Goal: Task Accomplishment & Management: Complete application form

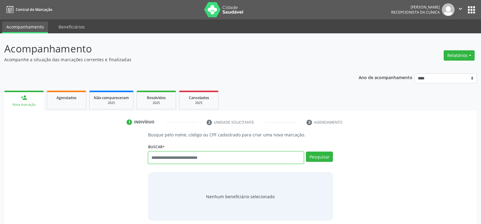
click at [170, 160] on input "text" at bounding box center [226, 158] width 156 height 12
type input "**********"
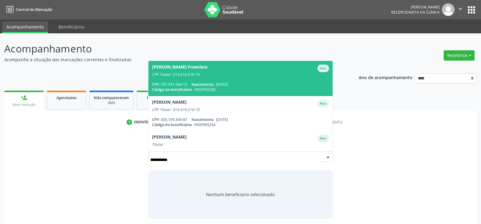
click at [173, 85] on div "CPF: 707.931.544-13 Nascimento: 28/11/2008" at bounding box center [240, 84] width 177 height 5
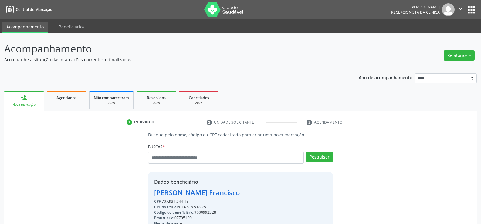
drag, startPoint x: 190, startPoint y: 202, endPoint x: 144, endPoint y: 192, distance: 47.5
click at [144, 192] on div "Busque pelo nome, código ou CPF cadastrado para criar uma nova marcação. Buscar…" at bounding box center [240, 210] width 193 height 157
copy div "Charles Anderson Santana Francisco CPF: 707.931.544-13"
click at [69, 105] on link "Agendados" at bounding box center [66, 100] width 39 height 19
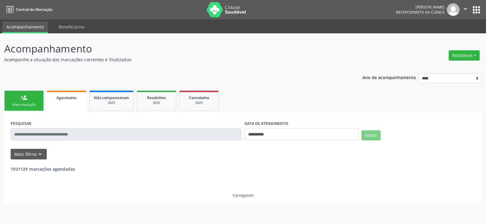
click at [64, 135] on input "text" at bounding box center [126, 134] width 231 height 12
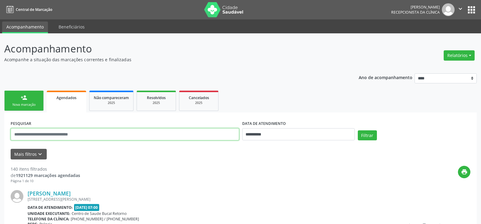
click at [64, 135] on input "text" at bounding box center [125, 134] width 229 height 12
paste input "**********"
type input "**********"
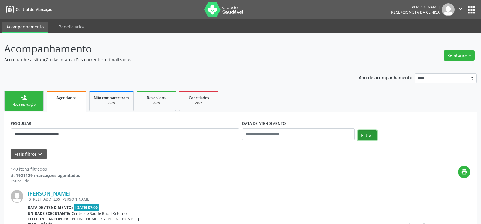
click at [370, 135] on button "Filtrar" at bounding box center [367, 136] width 19 height 10
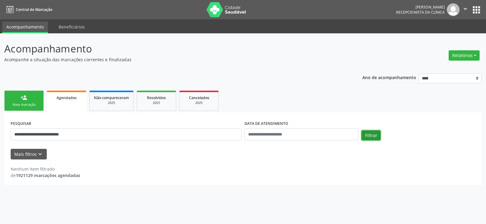
click at [374, 139] on button "Filtrar" at bounding box center [370, 136] width 19 height 10
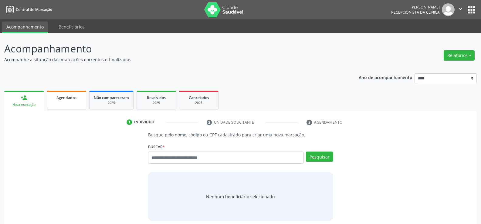
click at [65, 107] on link "Agendados" at bounding box center [66, 100] width 39 height 19
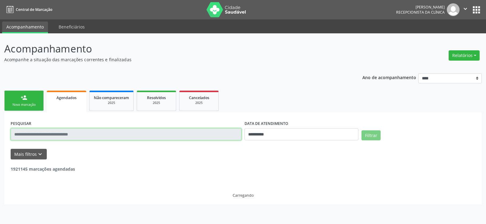
click at [77, 137] on input "text" at bounding box center [126, 134] width 231 height 12
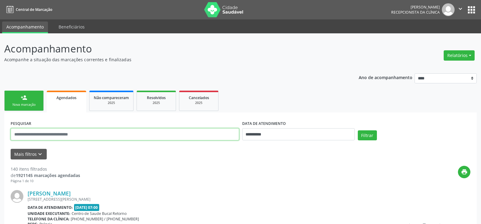
click at [77, 135] on input "text" at bounding box center [125, 134] width 229 height 12
paste input "**********"
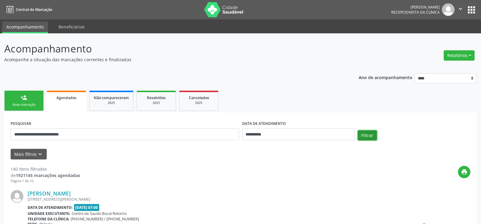
click at [365, 133] on button "Filtrar" at bounding box center [367, 136] width 19 height 10
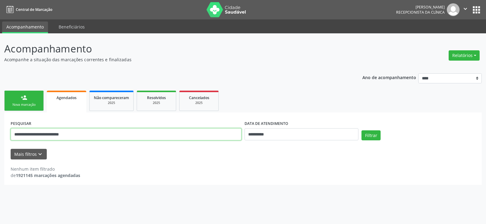
drag, startPoint x: 66, startPoint y: 134, endPoint x: 70, endPoint y: 135, distance: 4.6
click at [70, 135] on input "**********" at bounding box center [126, 134] width 231 height 12
type input "**********"
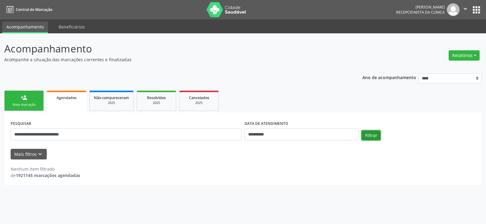
click at [369, 135] on button "Filtrar" at bounding box center [370, 136] width 19 height 10
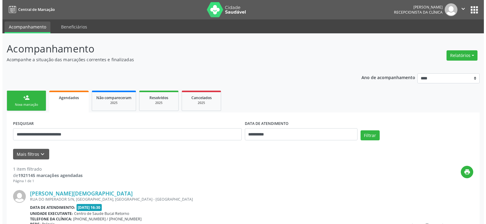
scroll to position [63, 0]
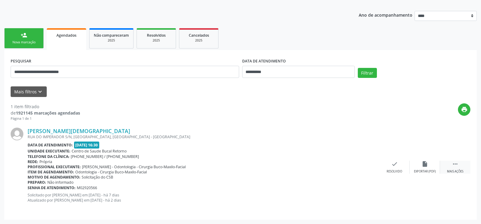
click at [454, 166] on icon "" at bounding box center [455, 164] width 7 height 7
click at [390, 167] on div "cancel Cancelar" at bounding box center [395, 167] width 30 height 13
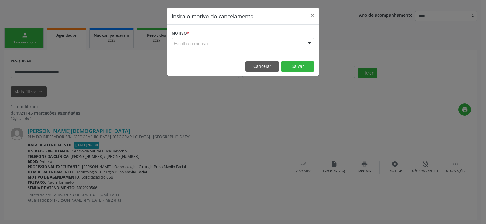
click at [193, 42] on div "Escolha o motivo" at bounding box center [243, 43] width 143 height 10
click at [185, 36] on label "Motivo *" at bounding box center [180, 33] width 17 height 9
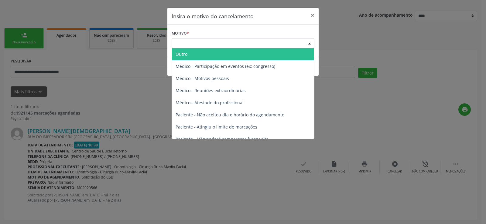
click at [185, 40] on div "Escolha o motivo" at bounding box center [243, 43] width 143 height 10
click at [188, 53] on span "Outro" at bounding box center [243, 54] width 142 height 12
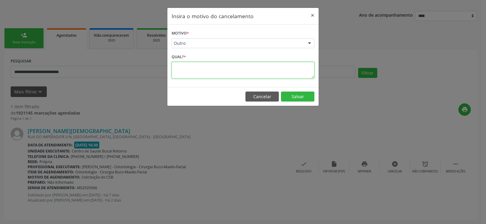
click at [186, 70] on textarea at bounding box center [243, 70] width 143 height 17
type textarea "**********"
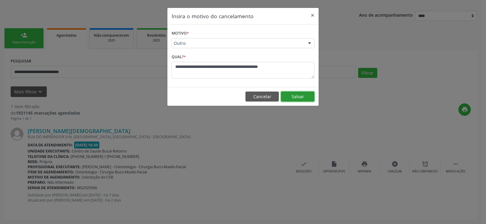
click at [296, 92] on button "Salvar" at bounding box center [297, 97] width 33 height 10
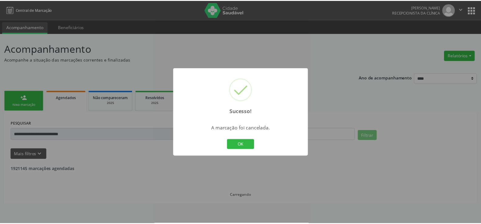
scroll to position [0, 0]
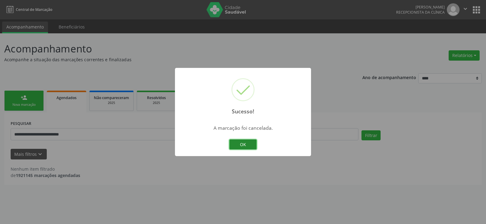
click at [247, 146] on button "OK" at bounding box center [242, 145] width 27 height 10
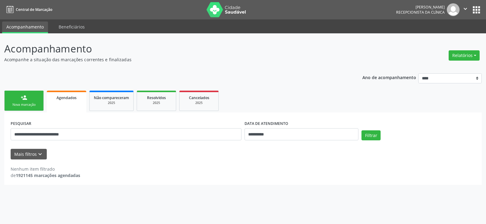
click at [17, 102] on link "person_add Nova marcação" at bounding box center [23, 101] width 39 height 20
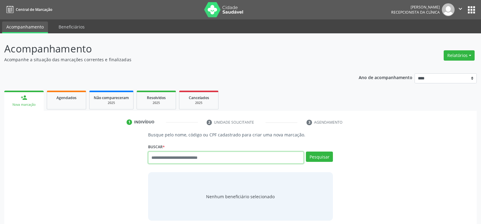
paste input "**********"
type input "**********"
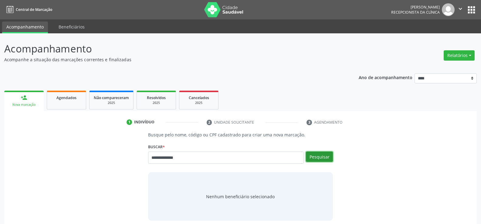
click at [327, 156] on button "Pesquisar" at bounding box center [319, 157] width 27 height 10
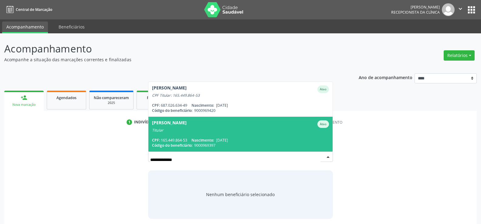
click at [234, 134] on span "Reginaldo Francisco dos Santos Ativo Titular CPF: 165.449.864-53 Nascimento: 27…" at bounding box center [241, 134] width 184 height 35
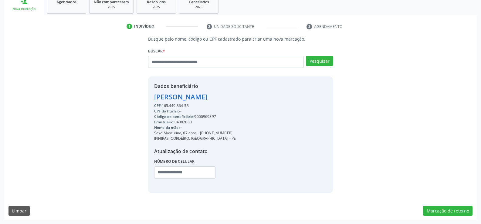
scroll to position [96, 0]
click at [446, 217] on div "Busque pelo nome, código ou CPF cadastrado para criar uma nova marcação. Buscar…" at bounding box center [240, 128] width 473 height 185
click at [444, 214] on button "Marcação de retorno" at bounding box center [448, 211] width 50 height 10
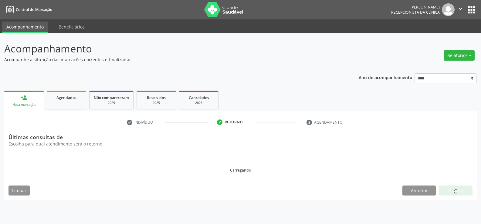
scroll to position [0, 0]
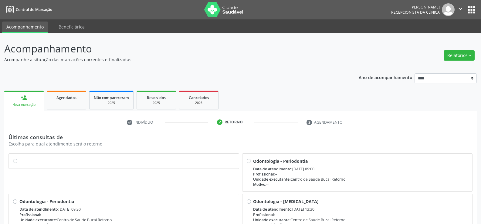
click at [19, 158] on label at bounding box center [126, 158] width 215 height 0
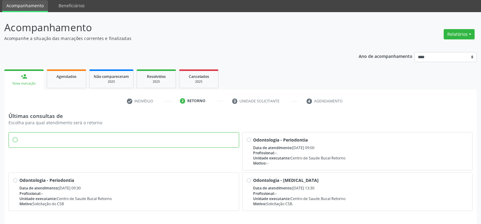
scroll to position [42, 0]
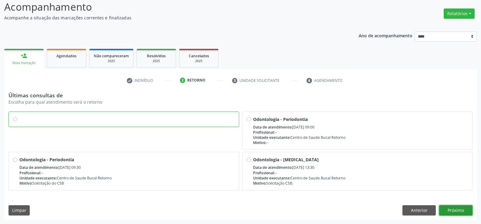
click at [467, 211] on button "Próximo" at bounding box center [455, 211] width 33 height 10
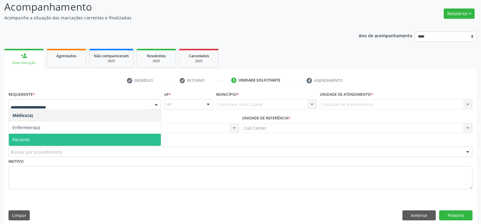
click at [21, 138] on span "Paciente" at bounding box center [20, 140] width 17 height 6
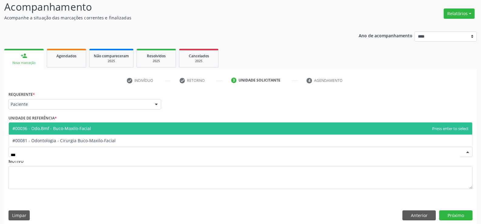
type input "****"
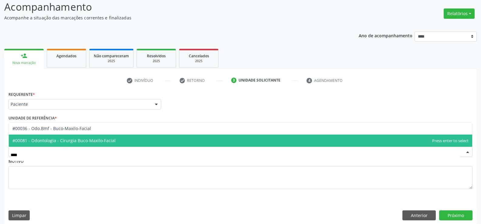
click at [50, 141] on span "#00081 - Odontologia - Cirurgia Buco-Maxilo-Facial" at bounding box center [63, 141] width 103 height 6
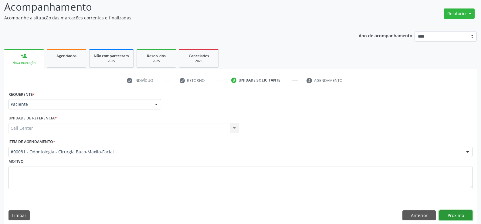
click at [454, 216] on button "Próximo" at bounding box center [455, 216] width 33 height 10
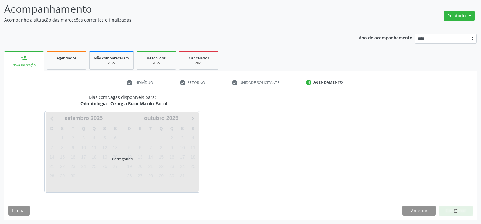
scroll to position [40, 0]
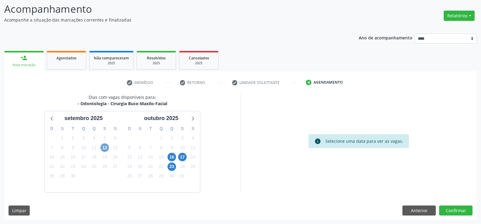
click at [103, 148] on span "12" at bounding box center [105, 148] width 9 height 9
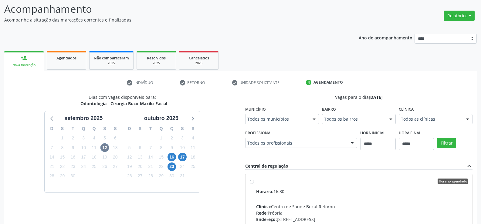
click at [256, 181] on label "Horário agendado Horário: 16:30 Clínica: Centro de Saude Bucal Retorno Rede: Pr…" at bounding box center [362, 225] width 212 height 93
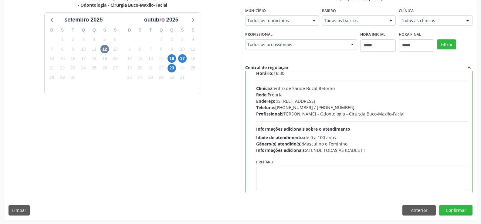
scroll to position [30, 0]
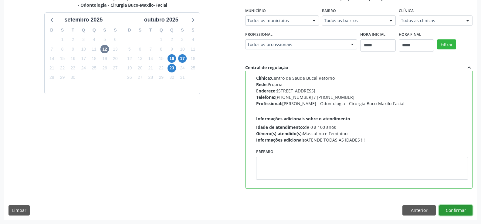
click at [462, 211] on button "Confirmar" at bounding box center [455, 211] width 33 height 10
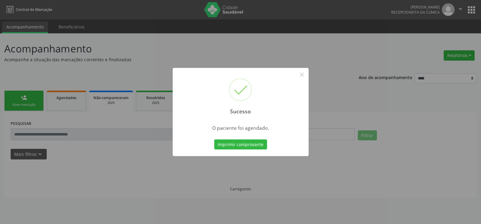
scroll to position [0, 0]
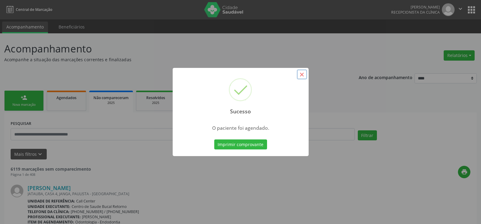
click at [299, 75] on button "×" at bounding box center [302, 75] width 10 height 10
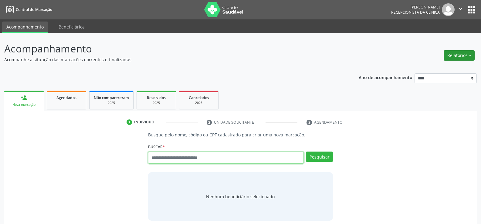
click at [470, 58] on button "Relatórios" at bounding box center [459, 55] width 31 height 10
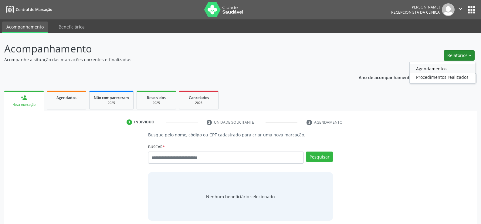
click at [431, 67] on link "Agendamentos" at bounding box center [442, 68] width 65 height 9
select select "*"
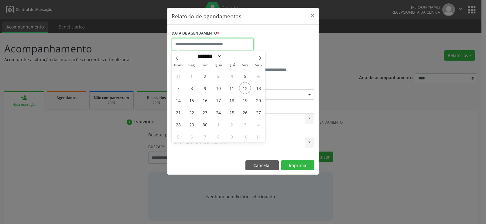
click at [210, 47] on input "text" at bounding box center [213, 44] width 82 height 12
click at [246, 87] on span "12" at bounding box center [245, 88] width 12 height 12
type input "**********"
click at [246, 87] on span "12" at bounding box center [245, 88] width 12 height 12
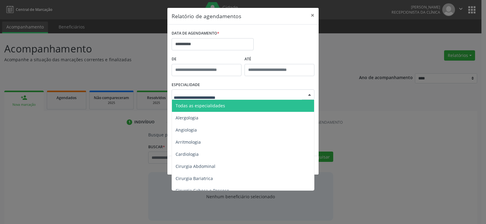
click at [224, 108] on span "Todas as especialidades" at bounding box center [243, 106] width 143 height 12
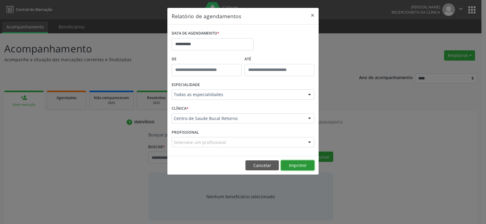
click at [294, 163] on button "Imprimir" at bounding box center [297, 166] width 33 height 10
click at [263, 172] on footer "Cancelar Imprimir" at bounding box center [242, 165] width 151 height 19
click at [261, 166] on button "Cancelar" at bounding box center [261, 166] width 33 height 10
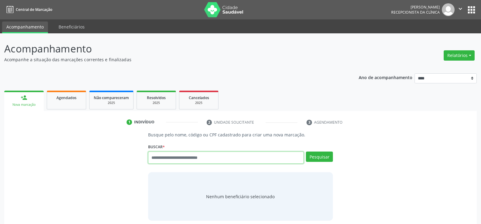
click at [154, 156] on input "text" at bounding box center [226, 158] width 156 height 12
type input "**********"
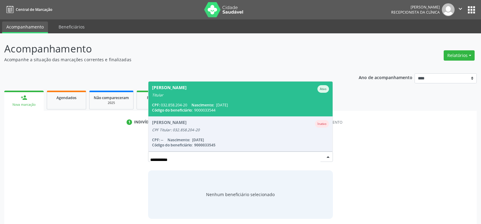
click at [170, 99] on span "Gertrudes Lucas Oliveira Cunha Ativo Titular CPF: 032.858.204-20 Nascimento: 04…" at bounding box center [241, 99] width 184 height 35
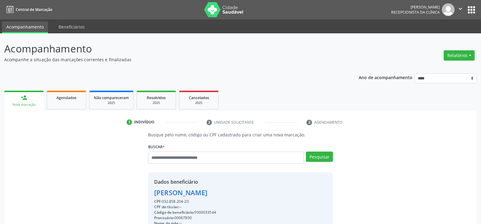
drag, startPoint x: 178, startPoint y: 202, endPoint x: 156, endPoint y: 195, distance: 23.0
copy div "Gertrudes Lucas Oliveira Cunha CPF: 032.858.204-20"
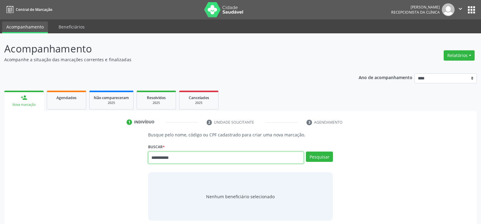
type input "**********"
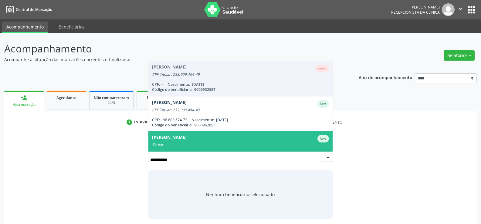
click at [178, 136] on div "[PERSON_NAME]" at bounding box center [169, 139] width 35 height 8
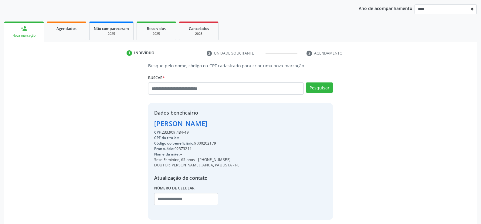
scroll to position [91, 0]
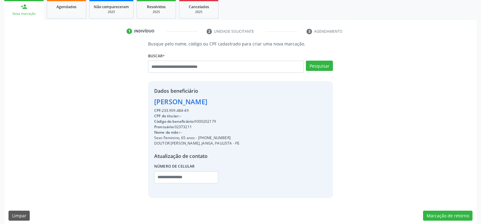
drag, startPoint x: 156, startPoint y: 101, endPoint x: 228, endPoint y: 107, distance: 72.8
click at [228, 107] on div "[PERSON_NAME]" at bounding box center [196, 102] width 85 height 10
copy div "[PERSON_NAME]"
click at [66, 4] on span "Agendados" at bounding box center [66, 6] width 20 height 5
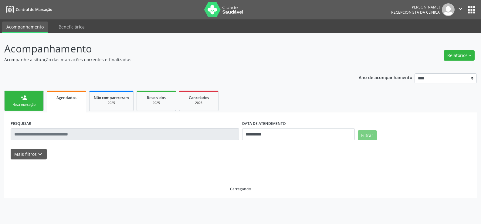
scroll to position [0, 0]
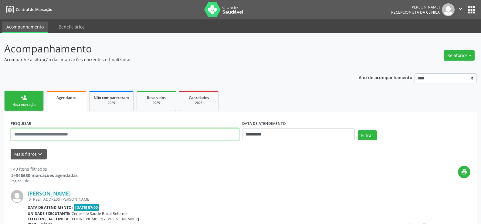
click at [49, 132] on input "text" at bounding box center [125, 134] width 229 height 12
paste input "**********"
type input "**********"
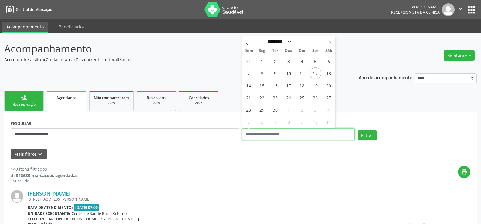
click at [358, 131] on button "Filtrar" at bounding box center [367, 136] width 19 height 10
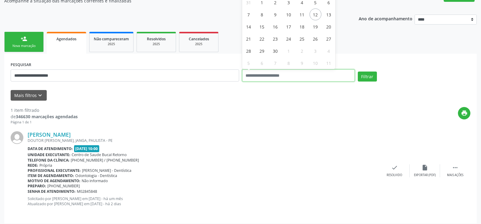
scroll to position [63, 0]
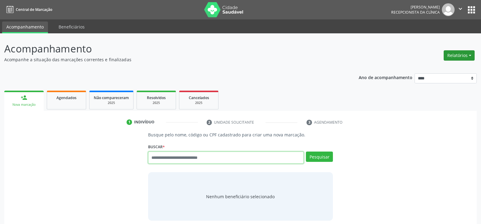
click at [457, 58] on button "Relatórios" at bounding box center [459, 55] width 31 height 10
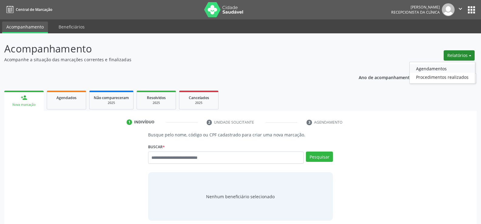
click at [436, 71] on link "Agendamentos" at bounding box center [442, 68] width 65 height 9
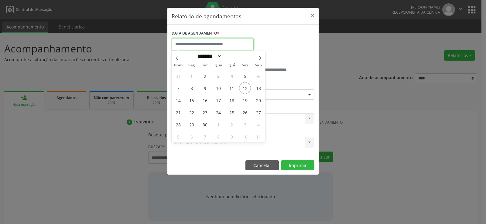
click at [189, 42] on input "text" at bounding box center [213, 44] width 82 height 12
click at [242, 91] on span "12" at bounding box center [245, 88] width 12 height 12
type input "**********"
click at [242, 91] on span "12" at bounding box center [245, 88] width 12 height 12
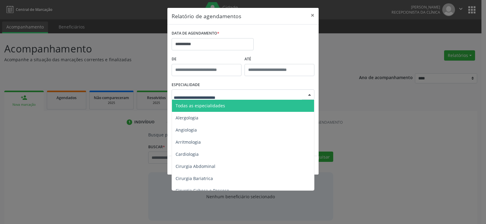
click at [244, 93] on div at bounding box center [243, 95] width 143 height 10
click at [210, 108] on span "Todas as especialidades" at bounding box center [201, 106] width 50 height 6
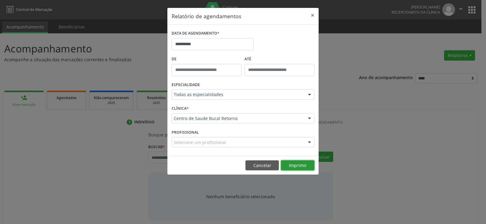
click at [289, 161] on button "Imprimir" at bounding box center [297, 166] width 33 height 10
click at [268, 166] on button "Cancelar" at bounding box center [261, 166] width 33 height 10
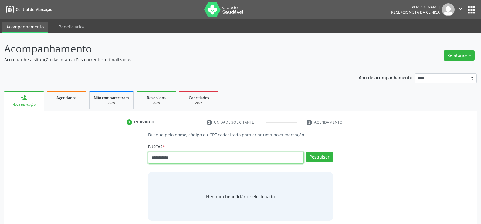
type input "**********"
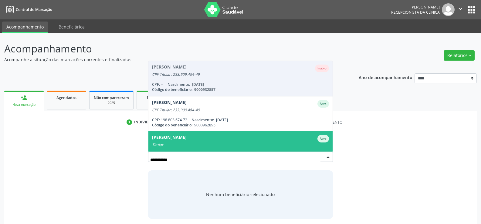
click at [180, 139] on div "Maria Cristina de Lima" at bounding box center [169, 139] width 35 height 8
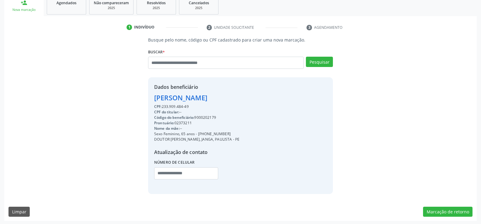
scroll to position [96, 0]
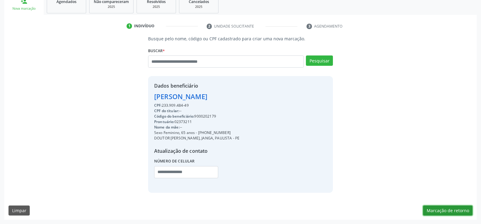
click at [454, 209] on button "Marcação de retorno" at bounding box center [448, 211] width 50 height 10
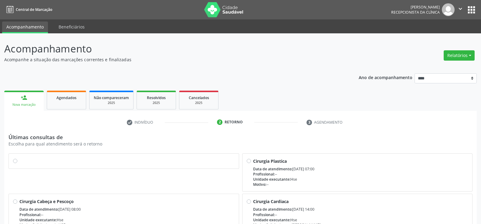
click at [13, 160] on div at bounding box center [124, 161] width 230 height 15
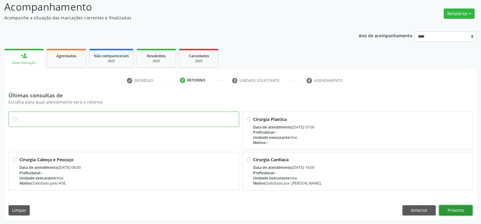
click at [465, 210] on button "Próximo" at bounding box center [455, 211] width 33 height 10
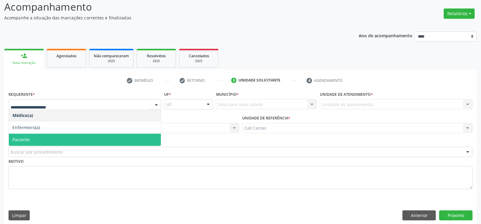
click at [22, 143] on span "Paciente" at bounding box center [85, 140] width 152 height 12
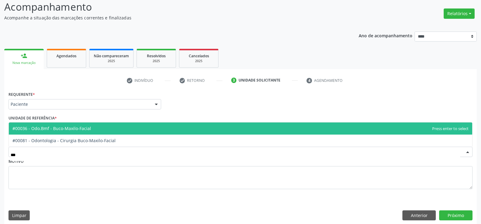
type input "****"
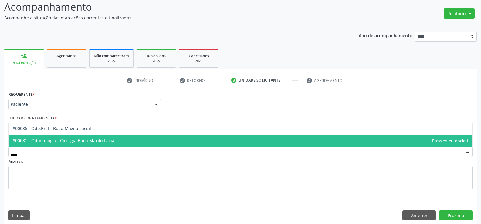
click at [60, 145] on span "#00081 - Odontologia - Cirurgia Buco-Maxilo-Facial" at bounding box center [241, 141] width 464 height 12
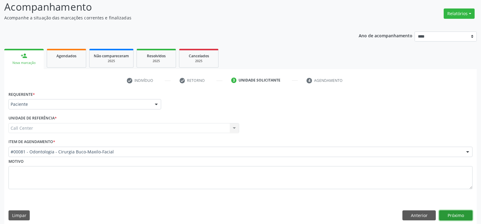
click at [465, 220] on button "Próximo" at bounding box center [455, 216] width 33 height 10
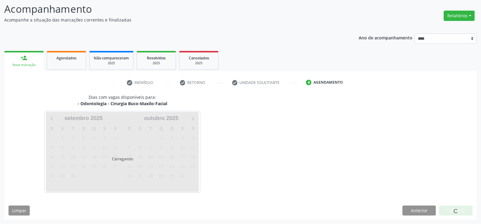
scroll to position [40, 0]
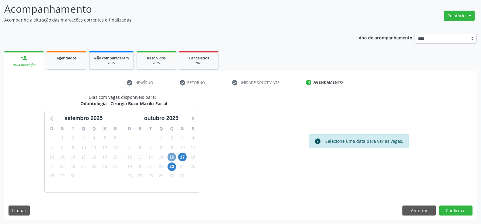
click at [170, 155] on span "16" at bounding box center [172, 157] width 9 height 9
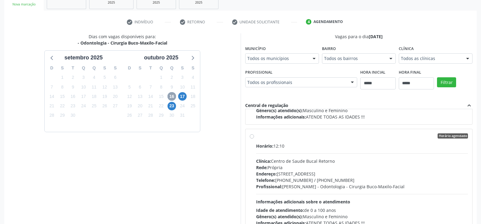
scroll to position [96, 0]
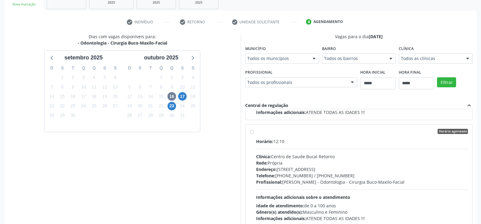
click at [256, 133] on label "Horário agendado Horário: 12:10 Clínica: Centro de Saude Bucal Retorno Rede: Pr…" at bounding box center [362, 175] width 212 height 93
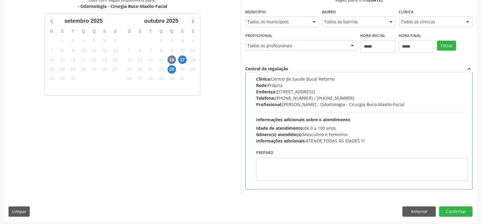
scroll to position [139, 0]
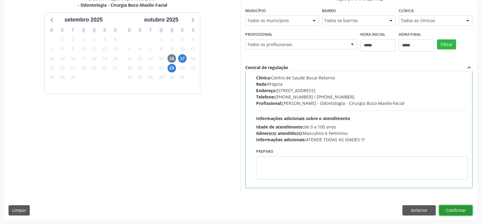
click at [449, 212] on button "Confirmar" at bounding box center [455, 211] width 33 height 10
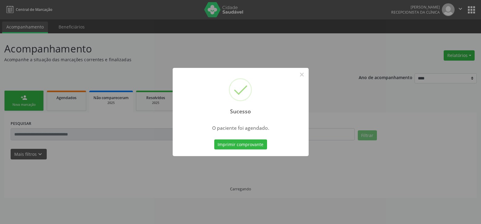
scroll to position [0, 0]
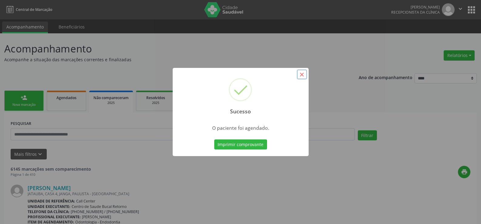
click at [303, 75] on button "×" at bounding box center [302, 75] width 10 height 10
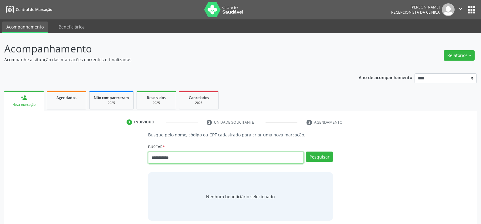
type input "**********"
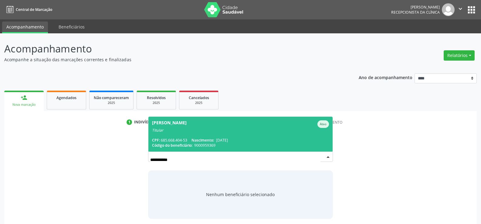
click at [167, 136] on span "[PERSON_NAME] Ativo Titular CPF: 685.668.404-53 Nascimento: [DATE] Código do be…" at bounding box center [241, 134] width 184 height 35
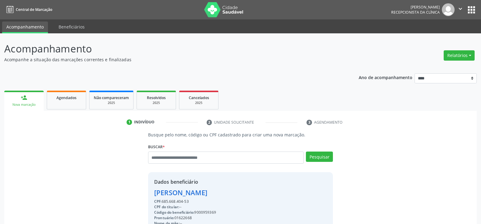
scroll to position [96, 0]
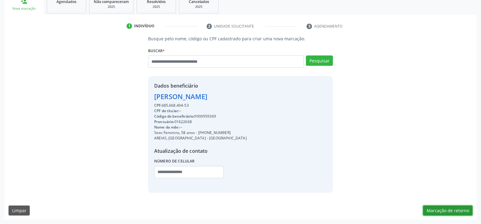
click at [450, 212] on button "Marcação de retorno" at bounding box center [448, 211] width 50 height 10
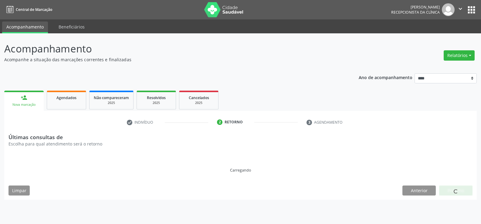
scroll to position [0, 0]
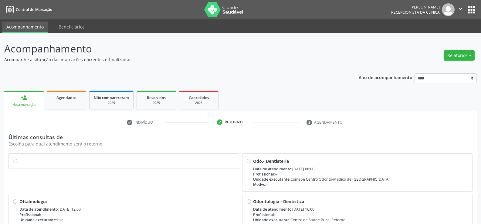
click at [19, 158] on label at bounding box center [126, 158] width 215 height 0
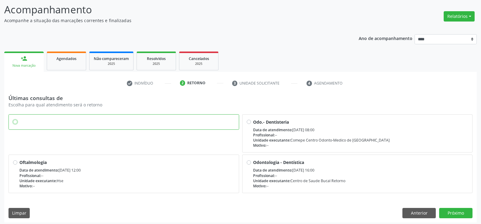
scroll to position [42, 0]
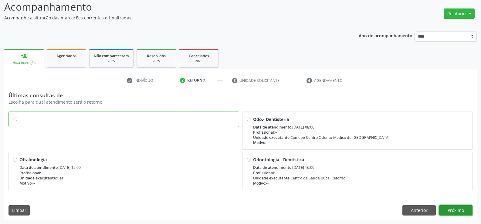
click at [459, 211] on button "Próximo" at bounding box center [455, 211] width 33 height 10
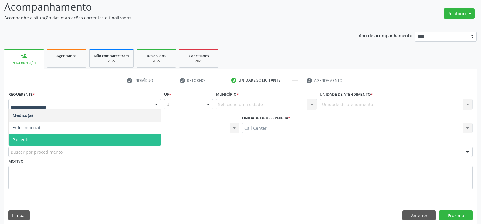
click at [26, 143] on span "Paciente" at bounding box center [85, 140] width 152 height 12
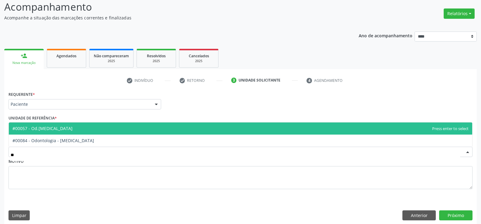
type input "***"
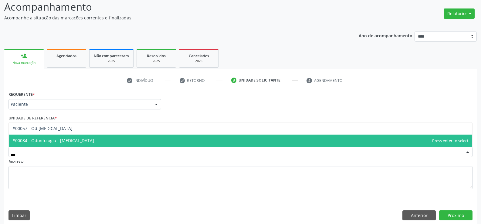
click at [48, 144] on span "#00084 - Odontologia - [MEDICAL_DATA]" at bounding box center [241, 141] width 464 height 12
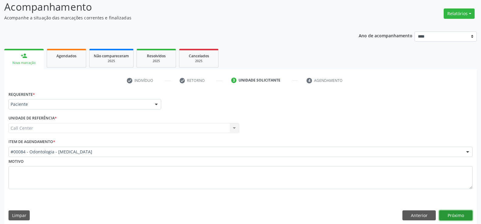
click at [451, 220] on button "Próximo" at bounding box center [455, 216] width 33 height 10
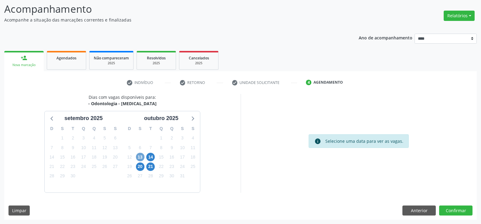
click at [141, 154] on span "13" at bounding box center [140, 157] width 9 height 9
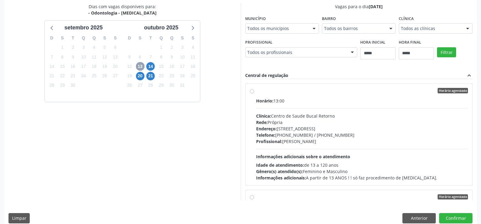
scroll to position [131, 0]
click at [256, 93] on label "Horário agendado Horário: 13:00 Clínica: [GEOGRAPHIC_DATA] Bucal Retorno Rede: …" at bounding box center [362, 134] width 212 height 93
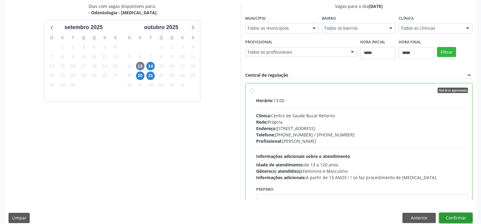
click at [451, 221] on button "Confirmar" at bounding box center [455, 218] width 33 height 10
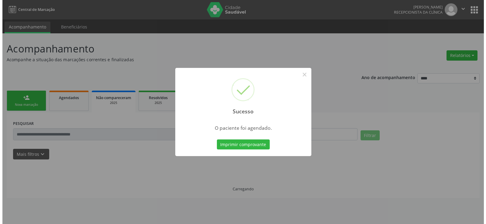
scroll to position [0, 0]
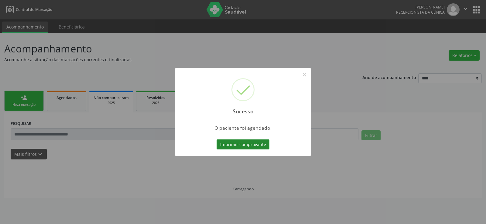
click at [242, 142] on button "Imprimir comprovante" at bounding box center [243, 145] width 53 height 10
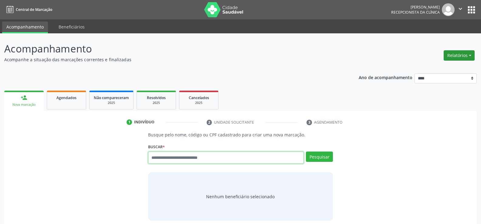
click at [461, 60] on button "Relatórios" at bounding box center [459, 55] width 31 height 10
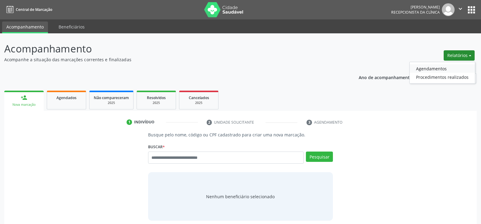
click at [454, 68] on link "Agendamentos" at bounding box center [442, 68] width 65 height 9
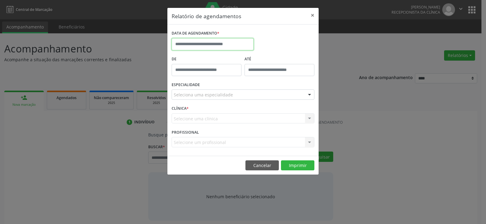
click at [209, 42] on input "text" at bounding box center [213, 44] width 82 height 12
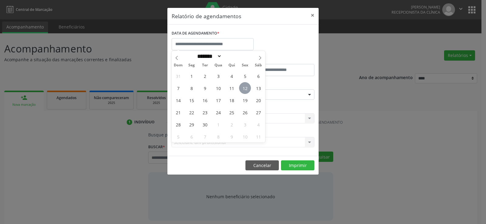
click at [246, 88] on span "12" at bounding box center [245, 88] width 12 height 12
type input "**********"
click at [246, 88] on span "12" at bounding box center [245, 88] width 12 height 12
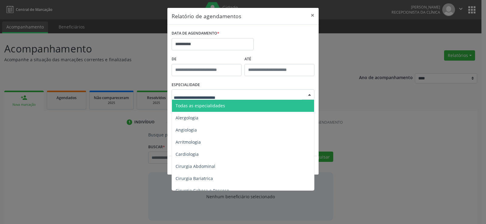
click at [222, 109] on span "Todas as especialidades" at bounding box center [243, 106] width 143 height 12
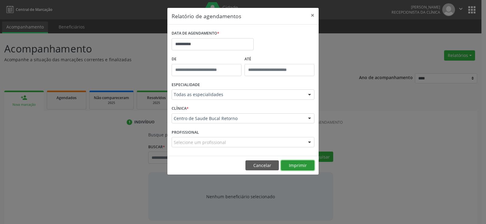
click at [293, 169] on button "Imprimir" at bounding box center [297, 166] width 33 height 10
